Goal: Find specific page/section: Find specific page/section

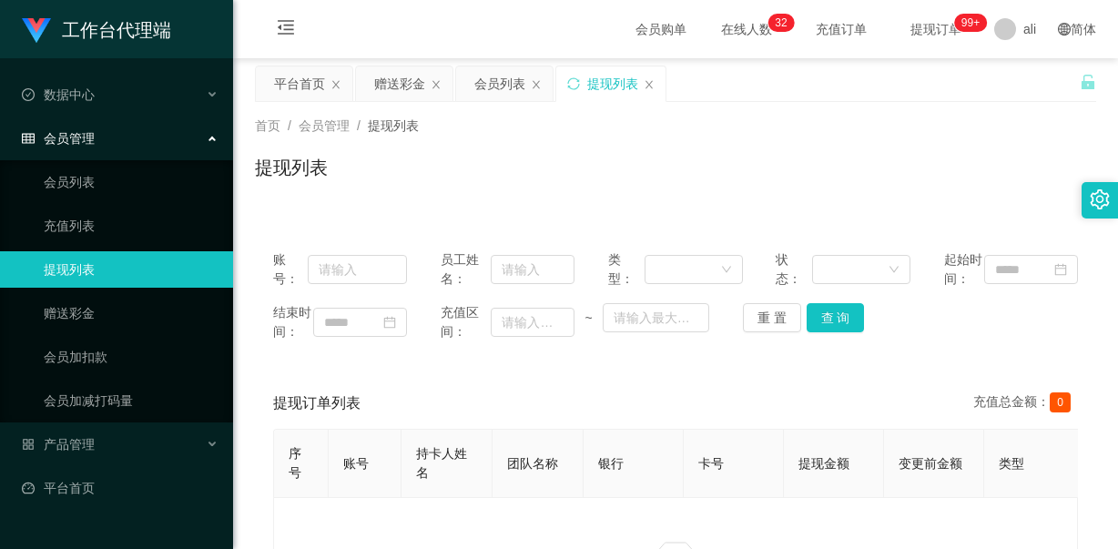
click at [155, 127] on div "会员管理" at bounding box center [116, 138] width 233 height 36
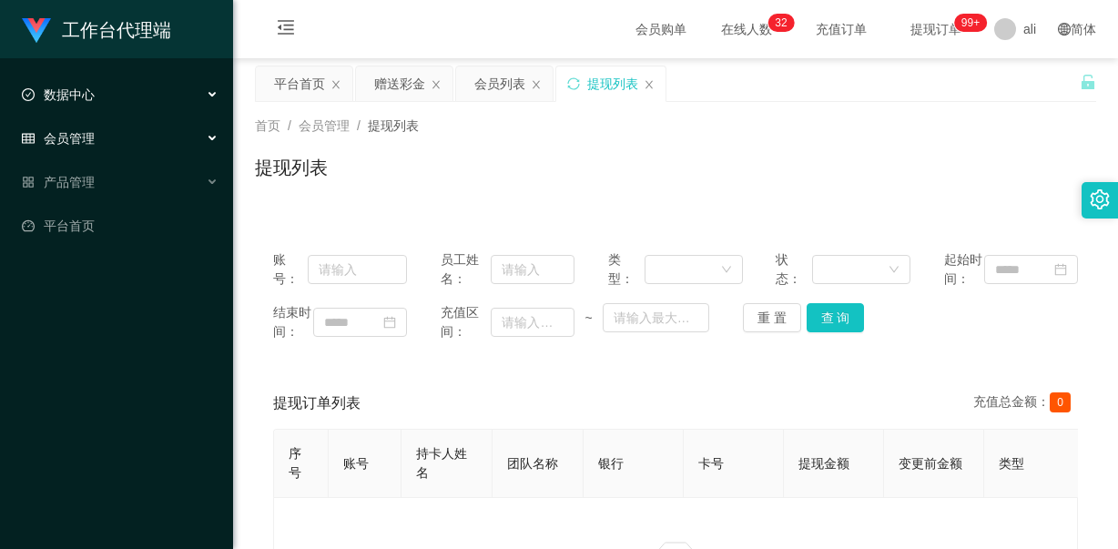
click at [140, 95] on div "数据中心" at bounding box center [116, 94] width 233 height 36
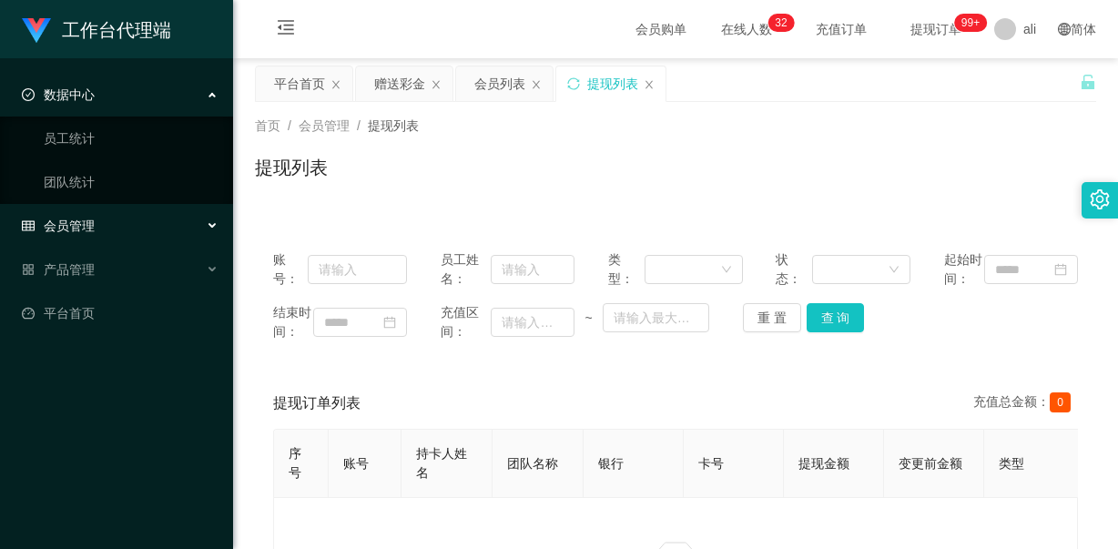
click at [151, 222] on div "会员管理" at bounding box center [116, 226] width 233 height 36
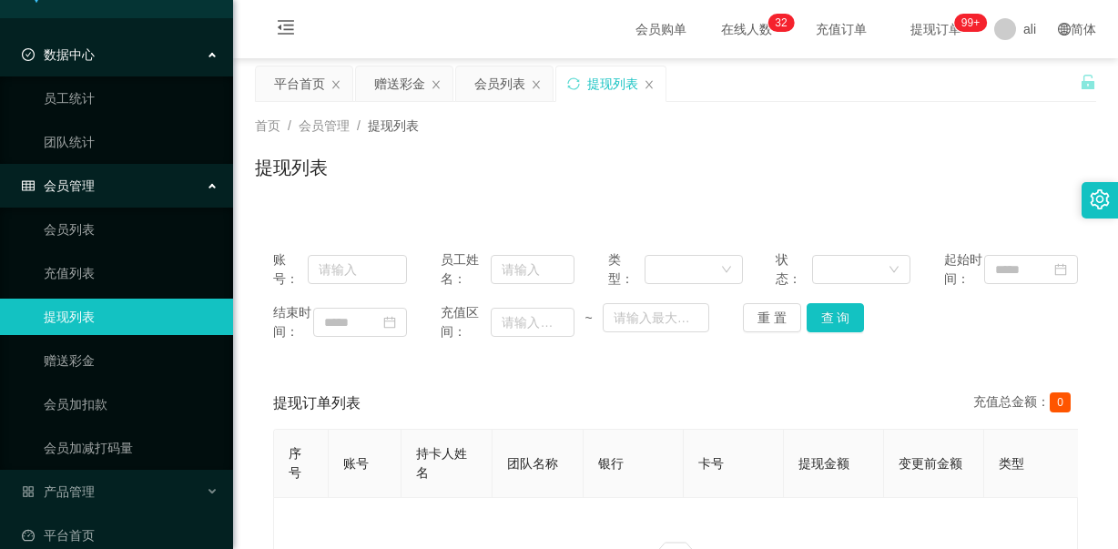
scroll to position [62, 0]
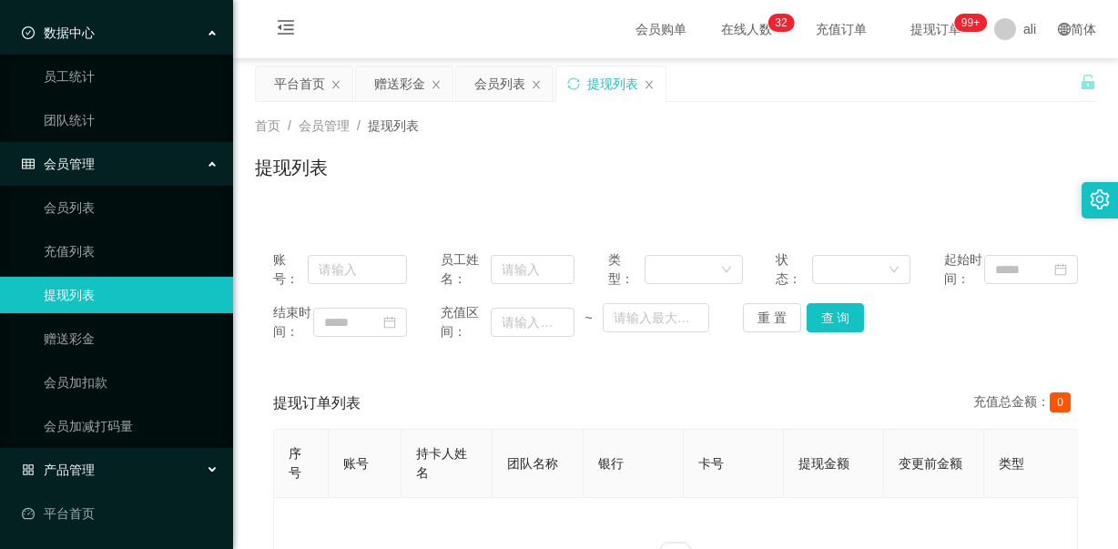
click at [153, 463] on div "产品管理" at bounding box center [116, 470] width 233 height 36
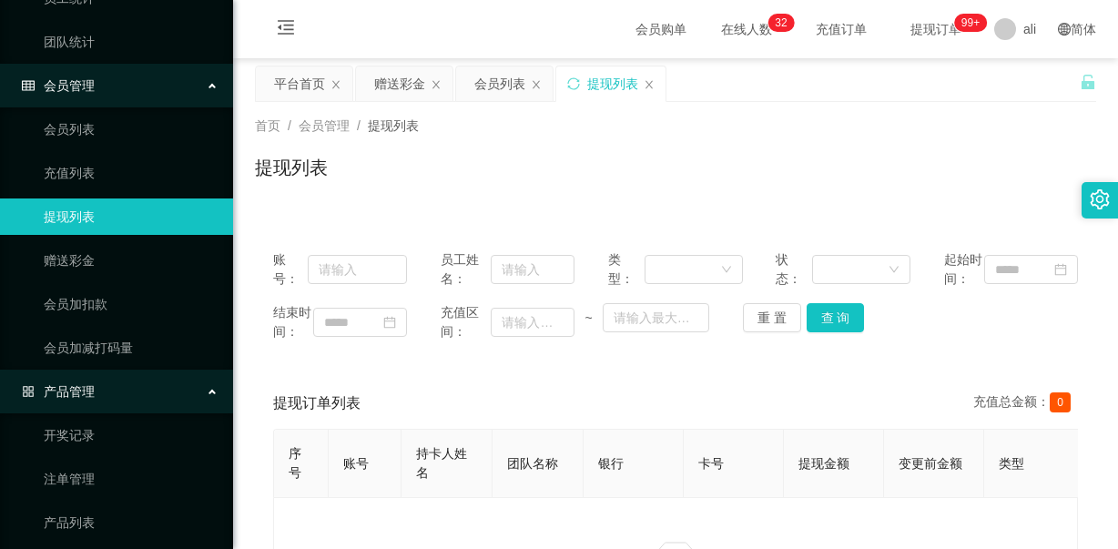
scroll to position [244, 0]
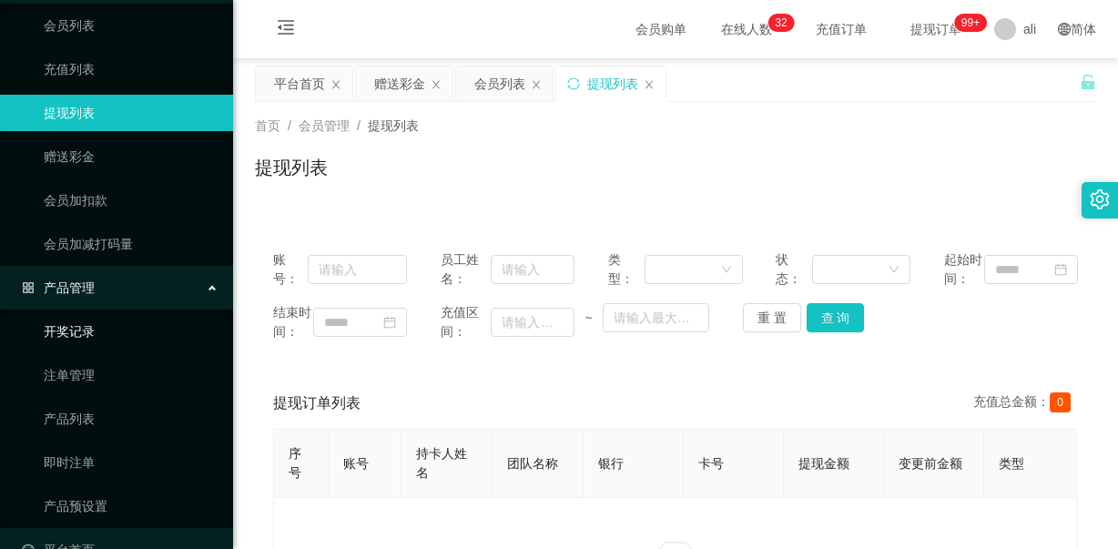
click at [74, 334] on link "开奖记录" at bounding box center [131, 331] width 175 height 36
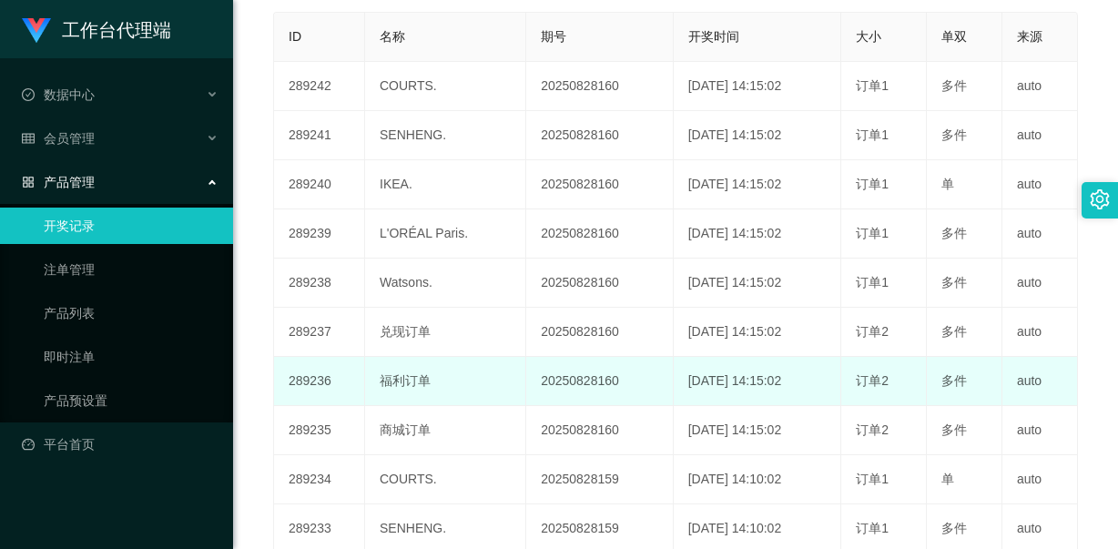
scroll to position [273, 0]
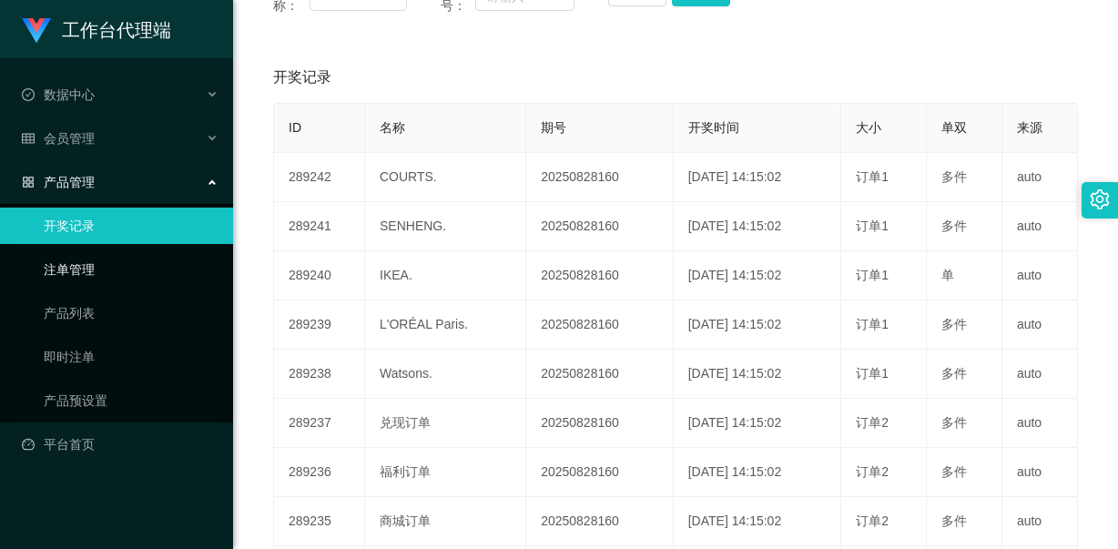
click at [90, 274] on link "注单管理" at bounding box center [131, 269] width 175 height 36
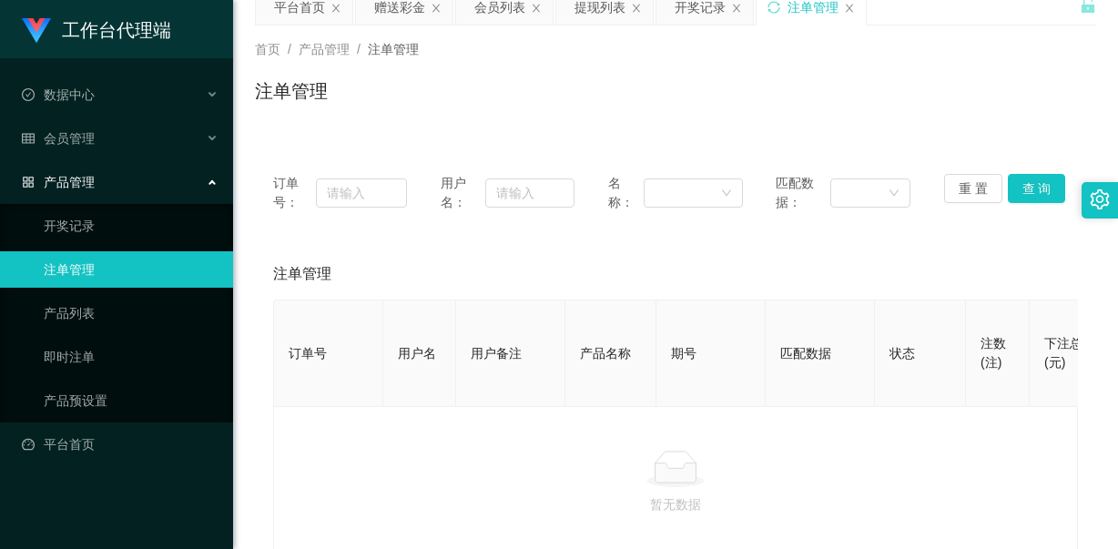
scroll to position [183, 0]
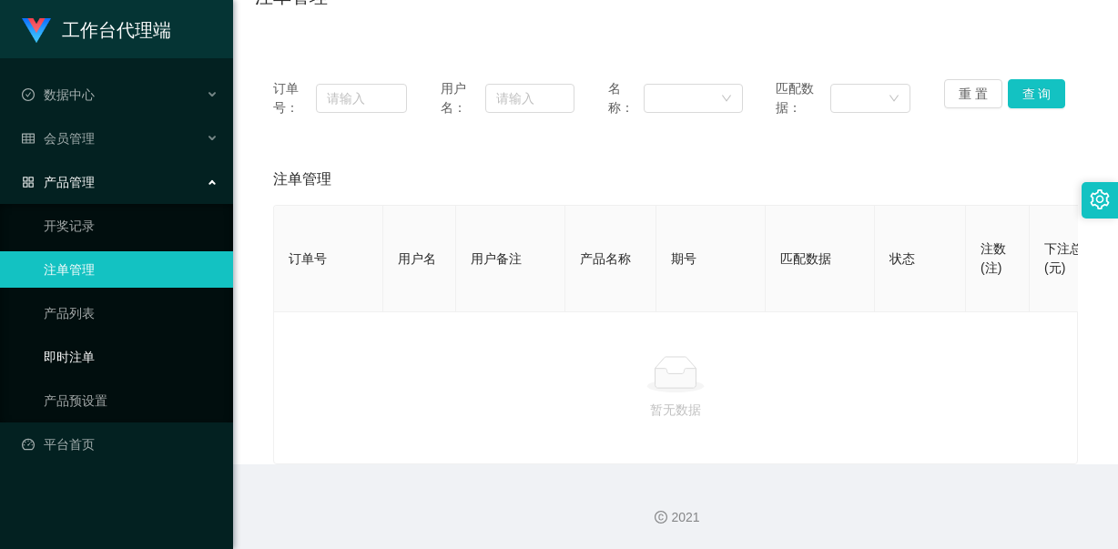
click at [46, 362] on link "即时注单" at bounding box center [131, 357] width 175 height 36
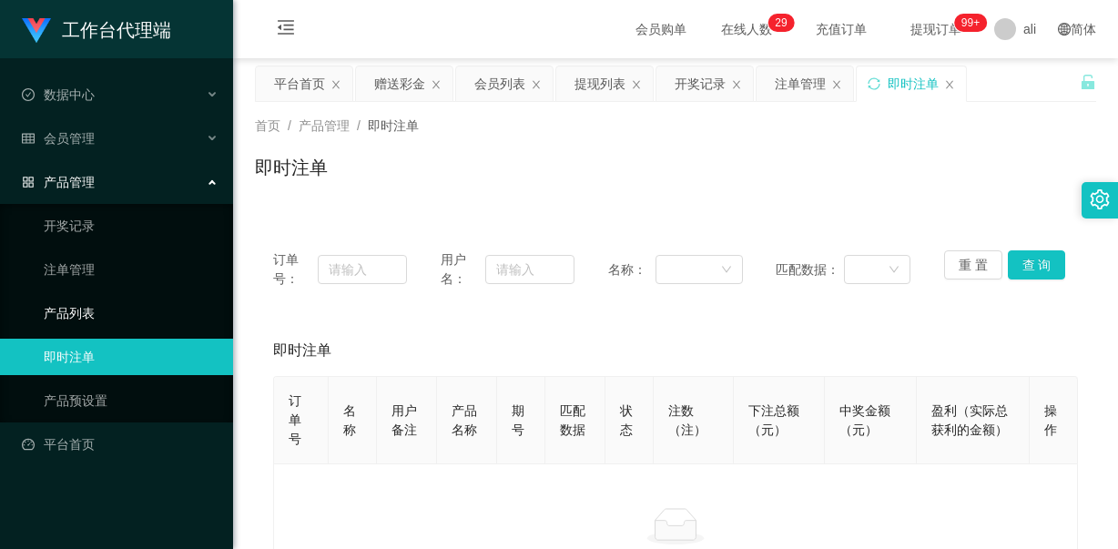
click at [84, 316] on link "产品列表" at bounding box center [131, 313] width 175 height 36
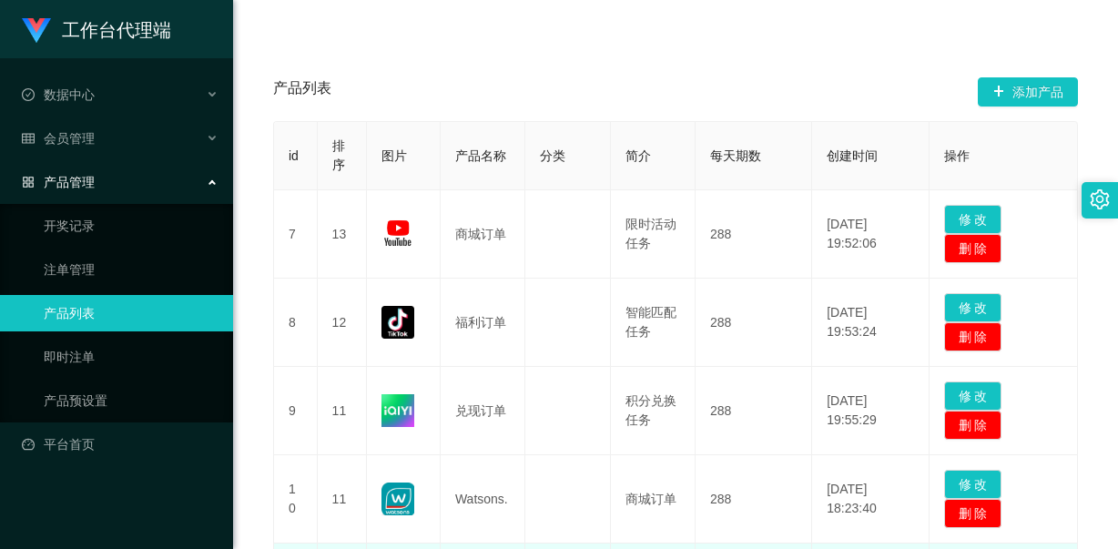
scroll to position [182, 0]
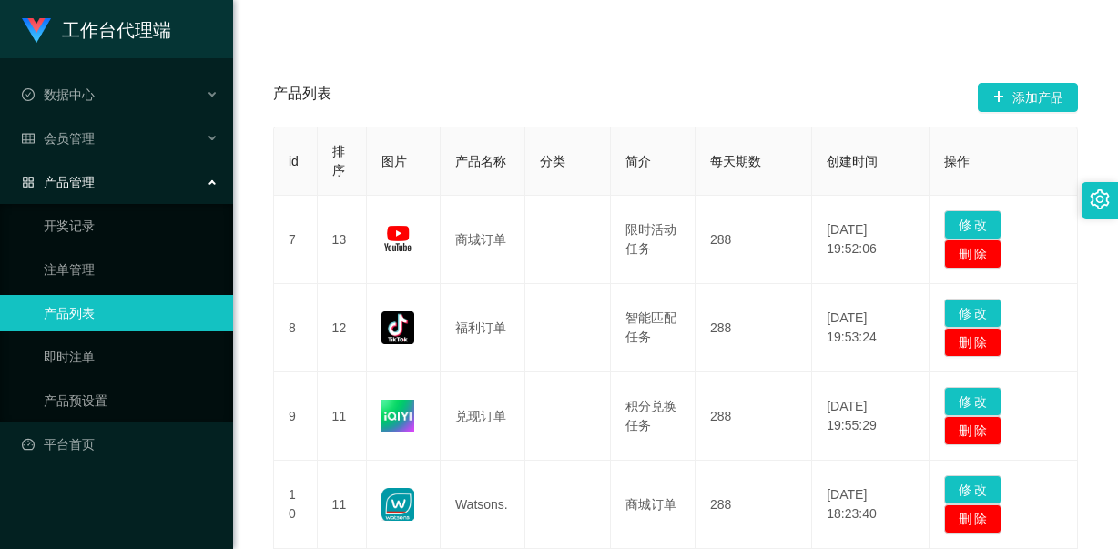
click at [117, 467] on ul "数据中心 员工统计 团队统计 会员管理 会员列表 充值列表 提现列表 赠送彩金 会员加扣款 会员加减打码量 产品管理 开奖记录 注单管理 产品列表 即时注单 …" at bounding box center [116, 269] width 233 height 422
click at [97, 398] on link "产品预设置" at bounding box center [131, 400] width 175 height 36
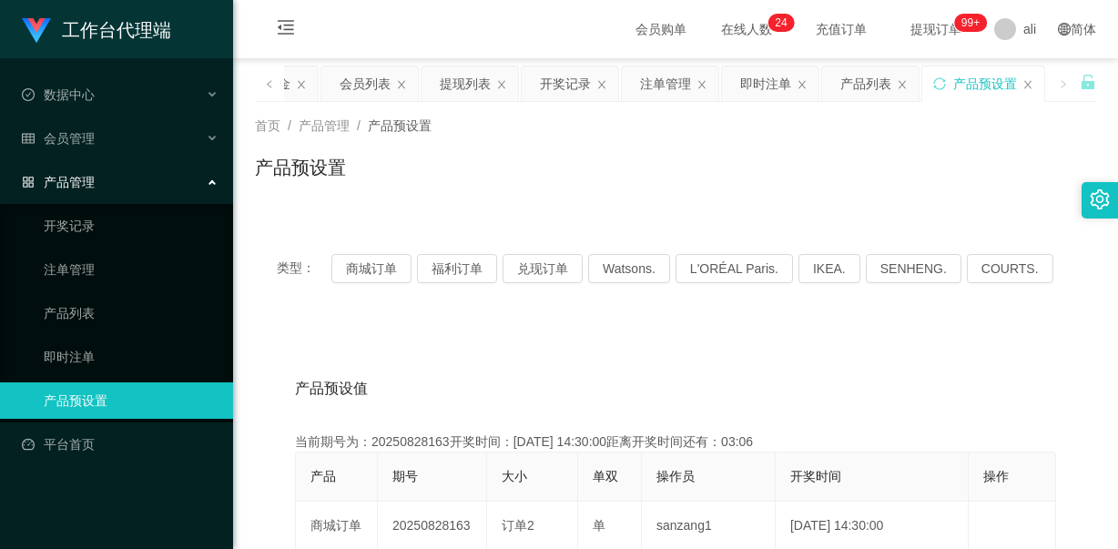
scroll to position [91, 0]
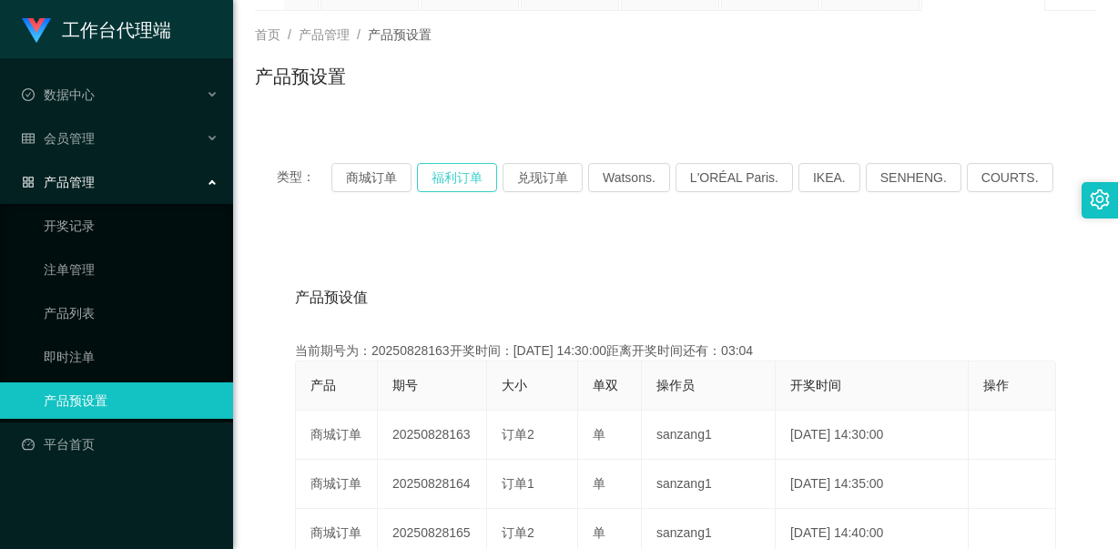
click at [449, 179] on button "福利订单" at bounding box center [457, 177] width 80 height 29
click at [544, 181] on button "兑现订单" at bounding box center [543, 177] width 80 height 29
click at [445, 173] on button "福利订单" at bounding box center [457, 177] width 80 height 29
click at [364, 175] on button "商城订单" at bounding box center [371, 177] width 80 height 29
click at [364, 177] on button "商城订单" at bounding box center [371, 177] width 80 height 29
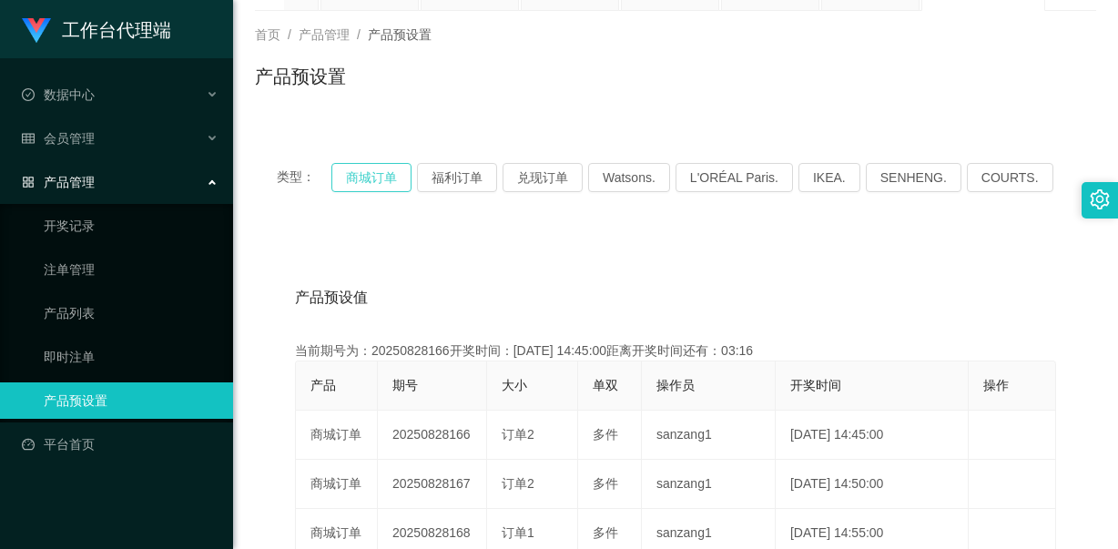
click at [377, 185] on button "商城订单" at bounding box center [371, 177] width 80 height 29
